Goal: Navigation & Orientation: Find specific page/section

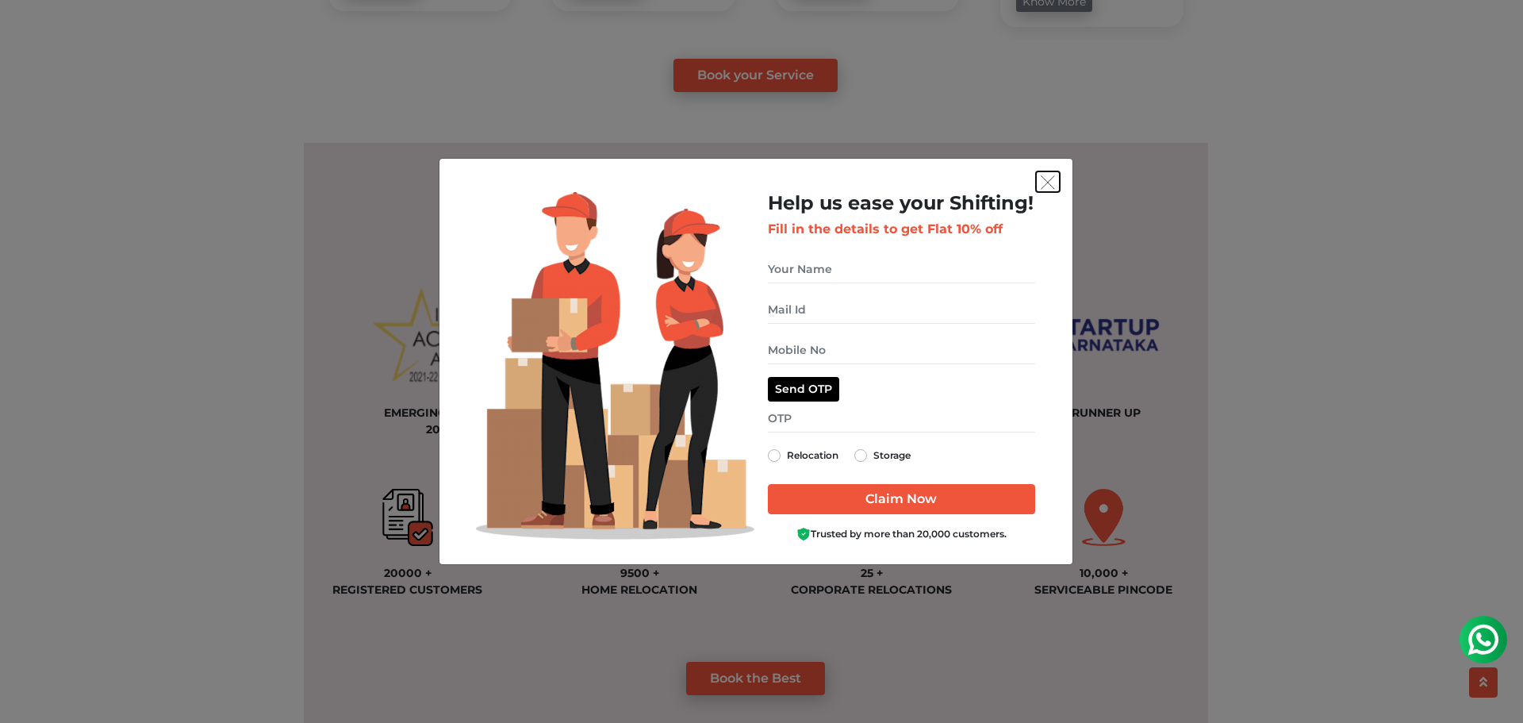
click at [1043, 189] on img "get free quote dialog" at bounding box center [1048, 182] width 14 height 14
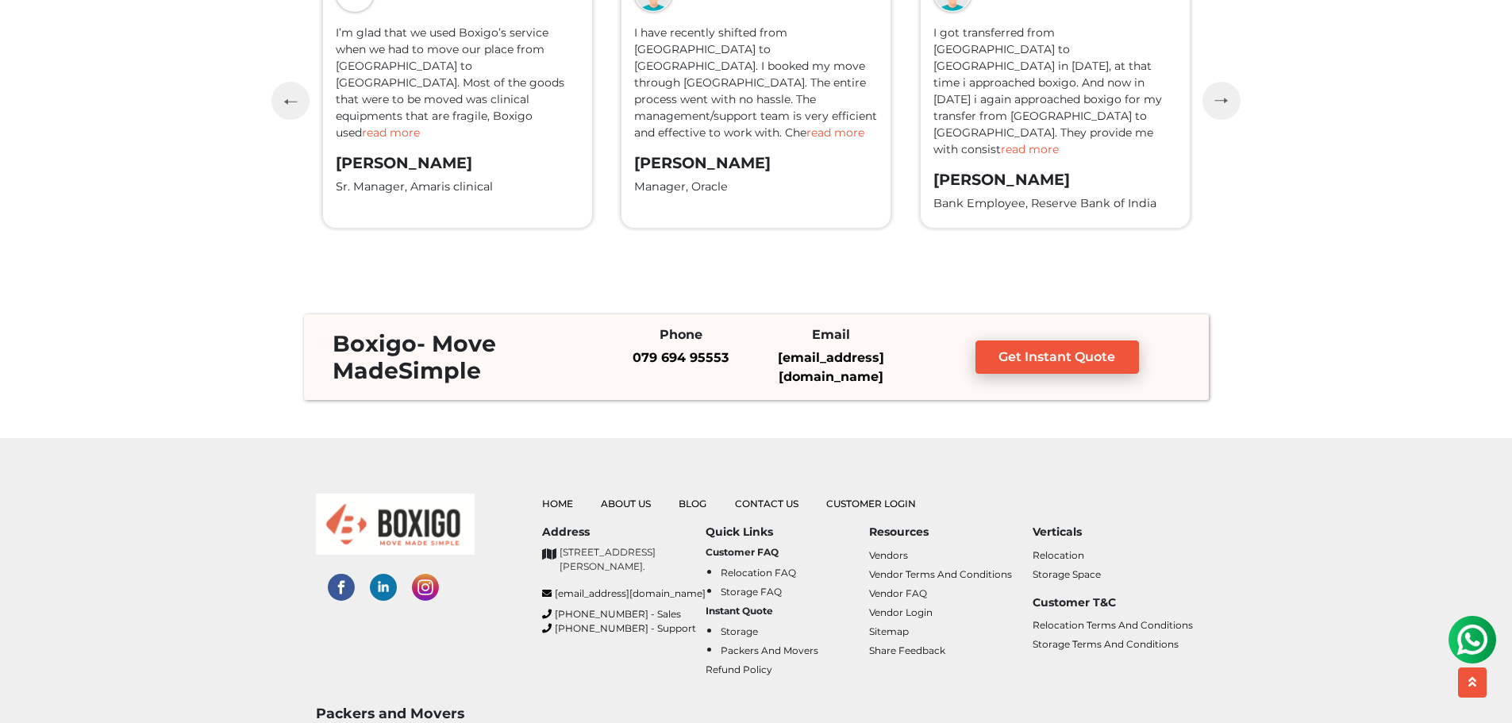
scroll to position [4206, 0]
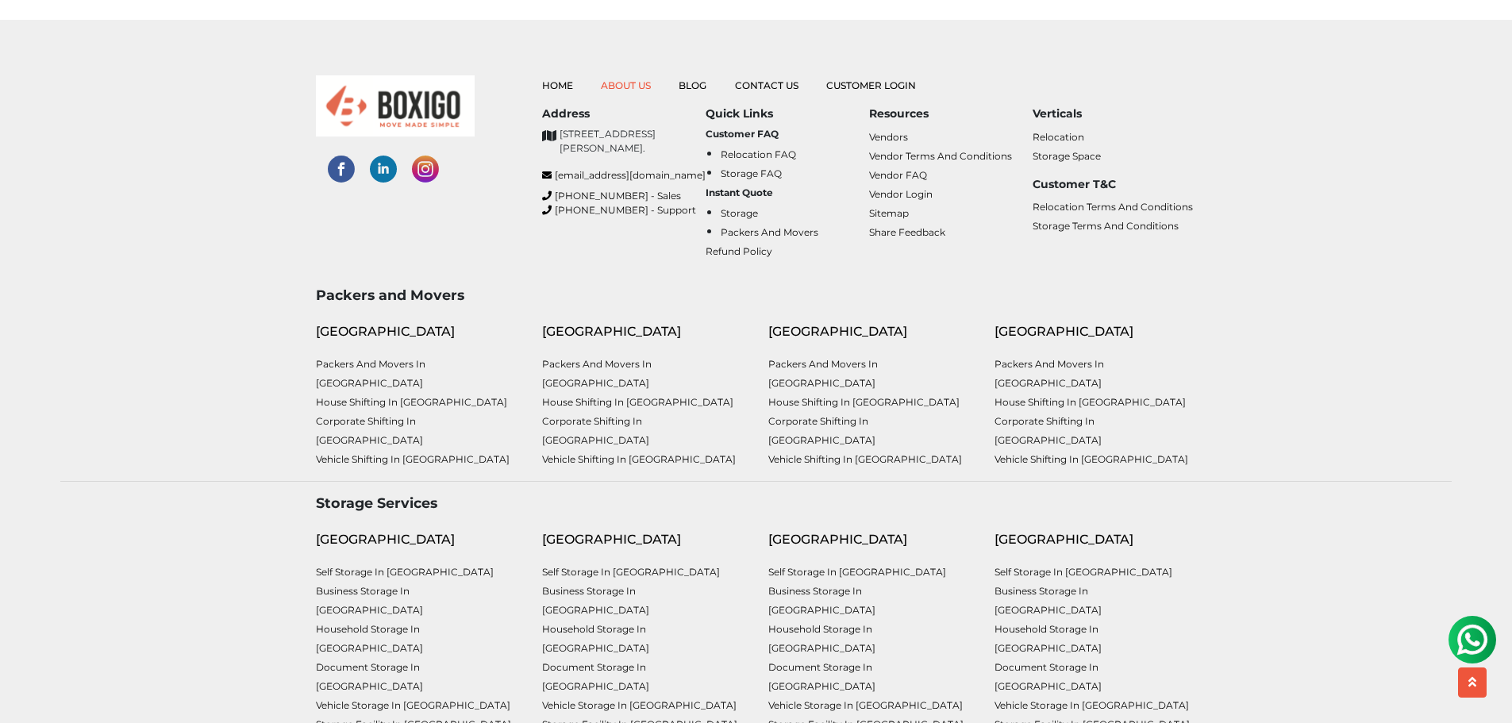
click at [630, 85] on link "About Us" at bounding box center [626, 85] width 50 height 12
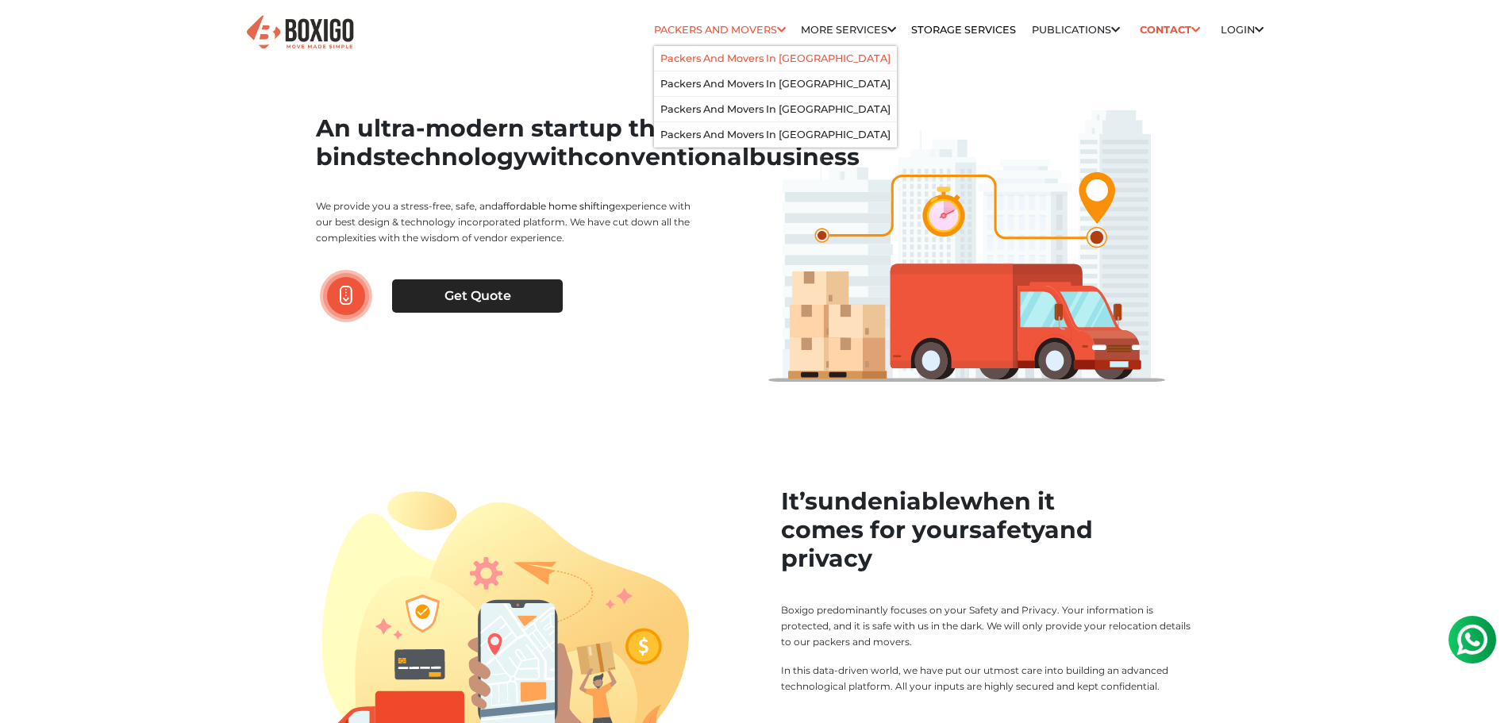
click at [705, 63] on link "Packers and Movers in [GEOGRAPHIC_DATA]" at bounding box center [775, 58] width 230 height 12
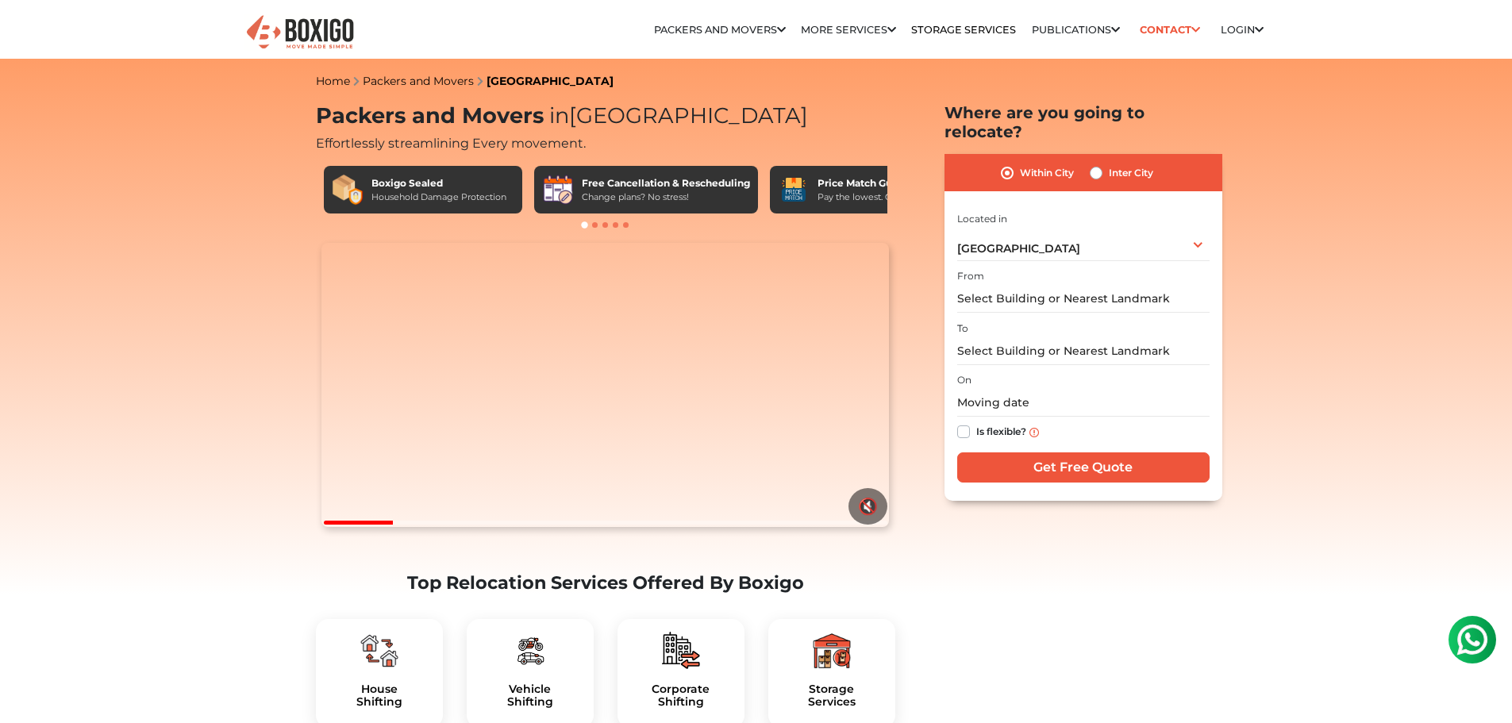
click at [290, 34] on img at bounding box center [299, 32] width 111 height 39
